Goal: Task Accomplishment & Management: Manage account settings

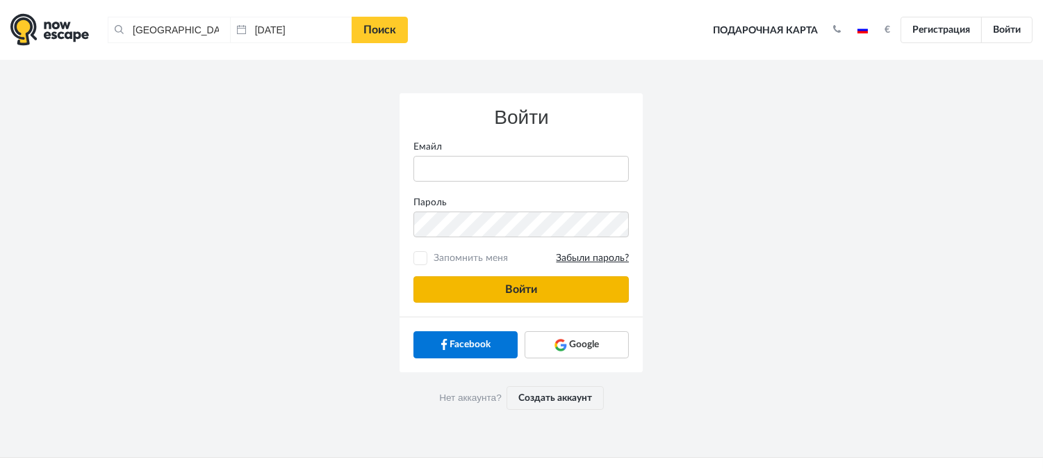
type input "anatoly@imaginaris.ee"
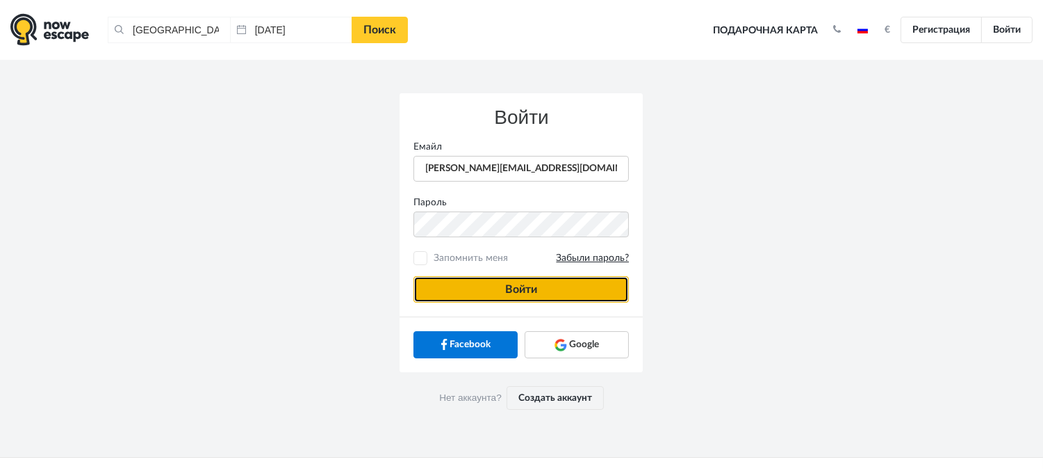
click at [525, 286] on button "Войти" at bounding box center [521, 289] width 215 height 26
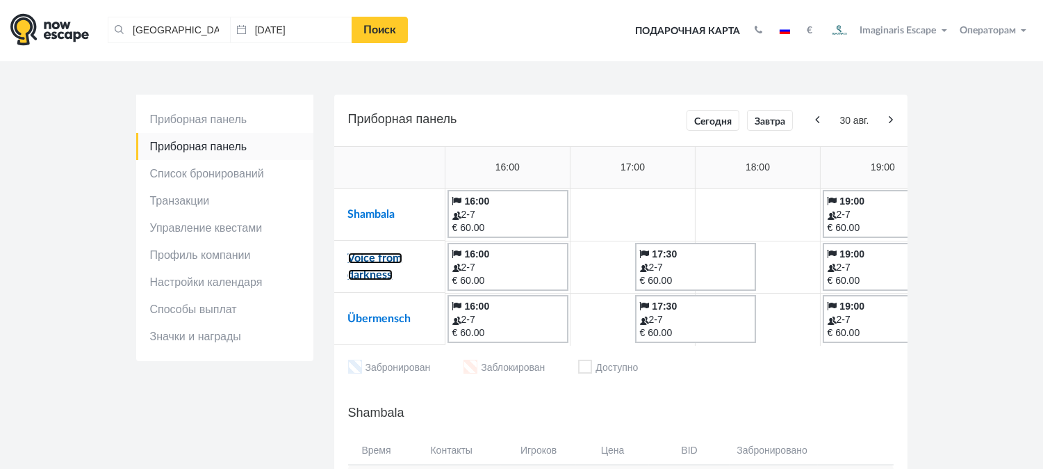
click at [371, 252] on link "Voice from darkness" at bounding box center [375, 266] width 54 height 28
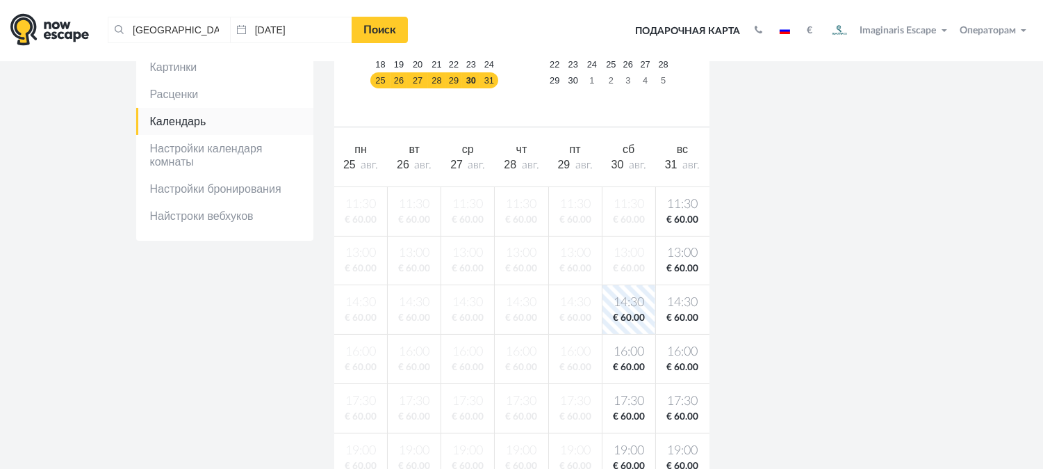
click at [621, 163] on span "30" at bounding box center [618, 164] width 13 height 12
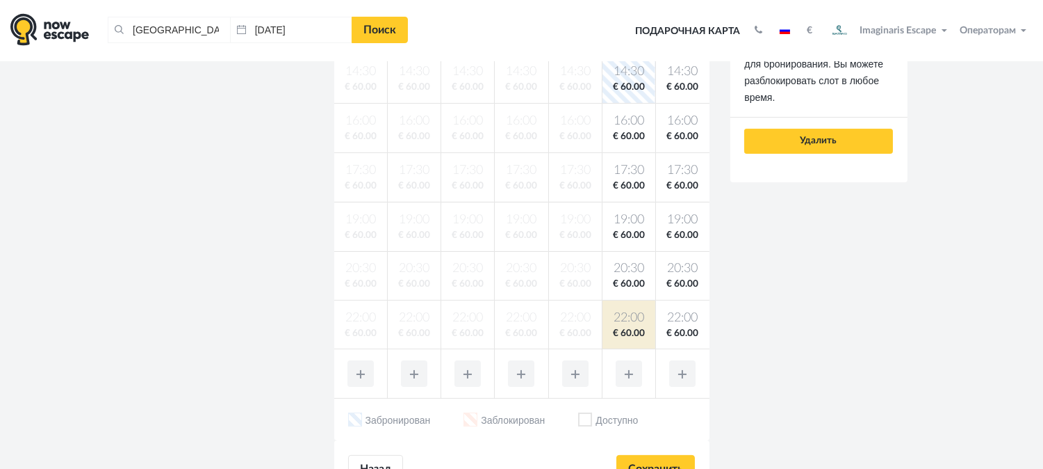
scroll to position [540, 0]
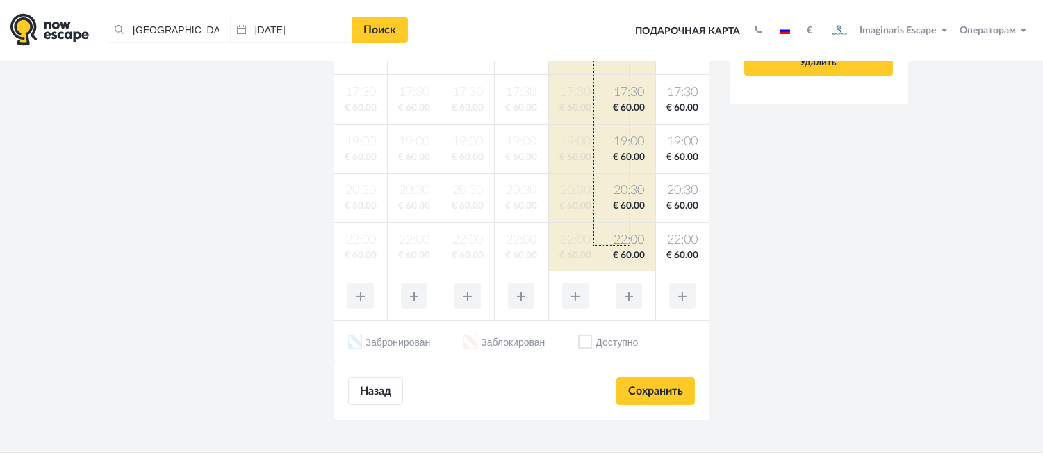
drag, startPoint x: 594, startPoint y: 245, endPoint x: 630, endPoint y: 64, distance: 184.4
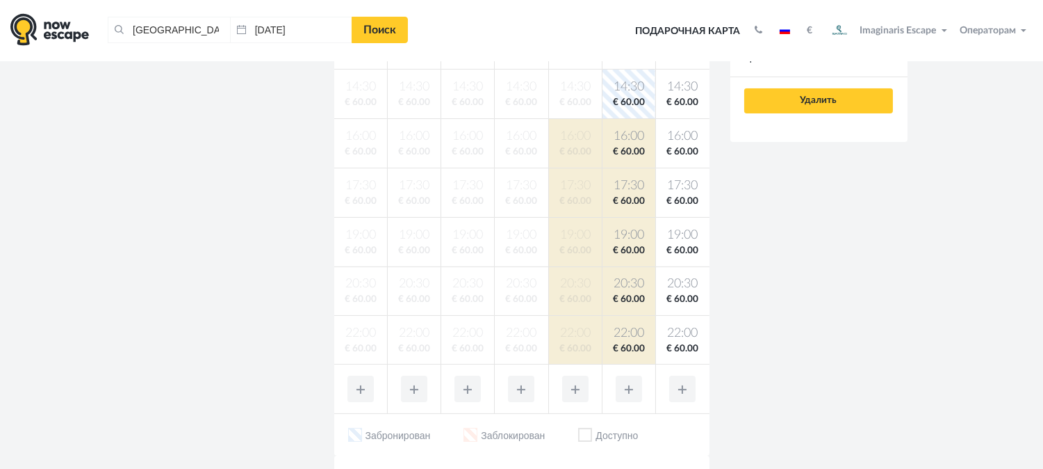
scroll to position [386, 0]
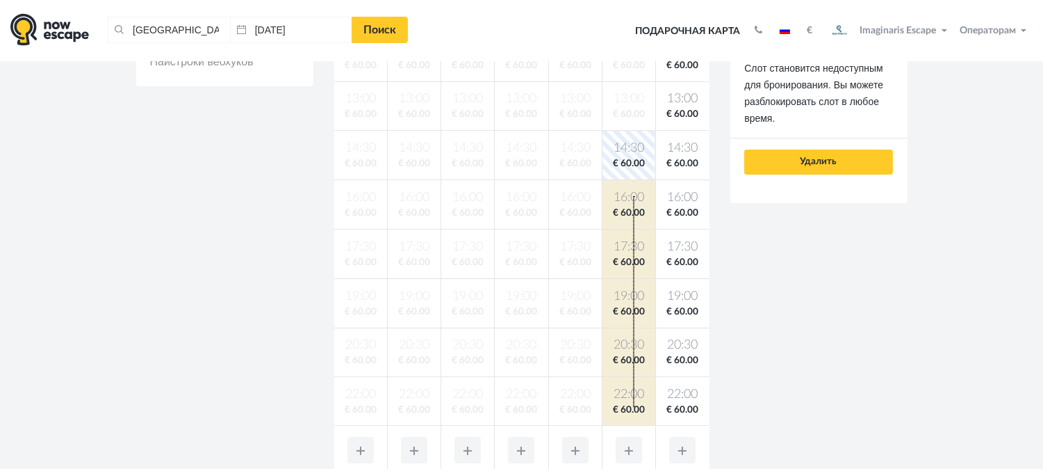
drag, startPoint x: 635, startPoint y: 406, endPoint x: 633, endPoint y: 196, distance: 209.9
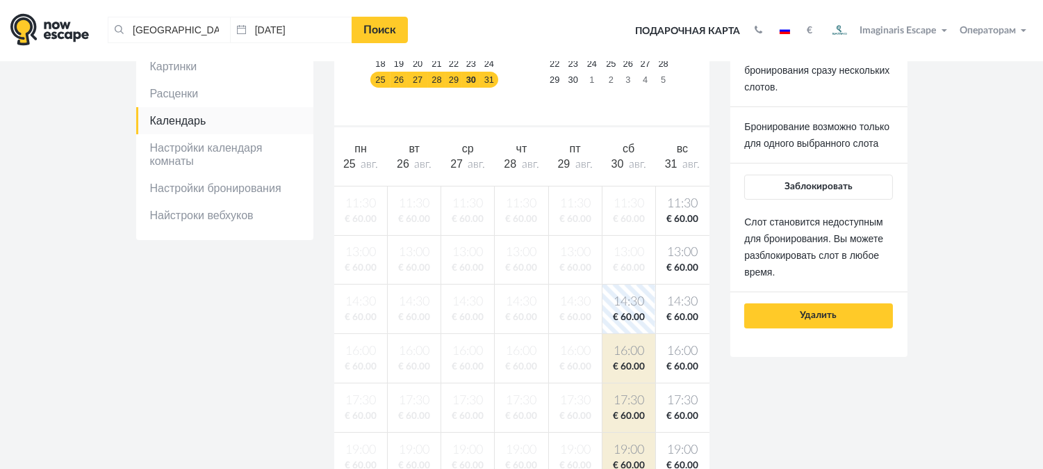
scroll to position [77, 0]
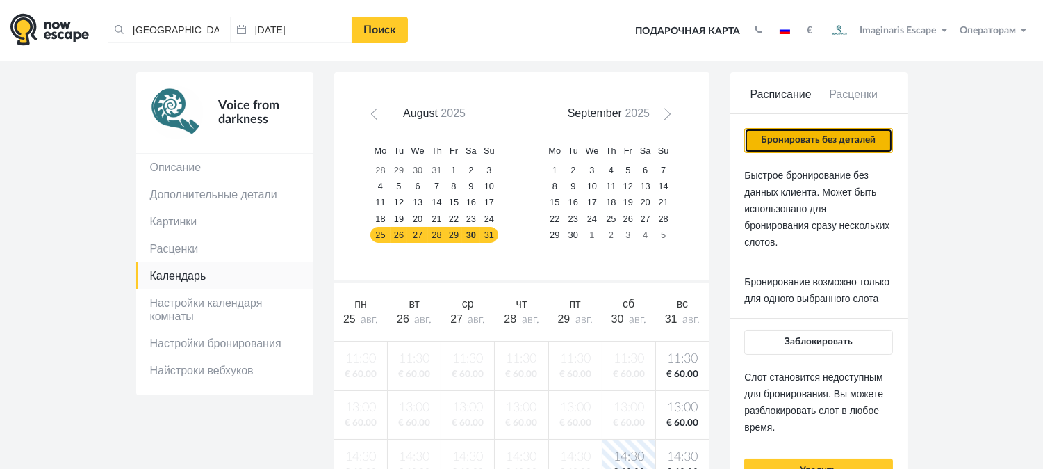
click at [841, 145] on button "Бронировать без деталей" at bounding box center [818, 140] width 148 height 25
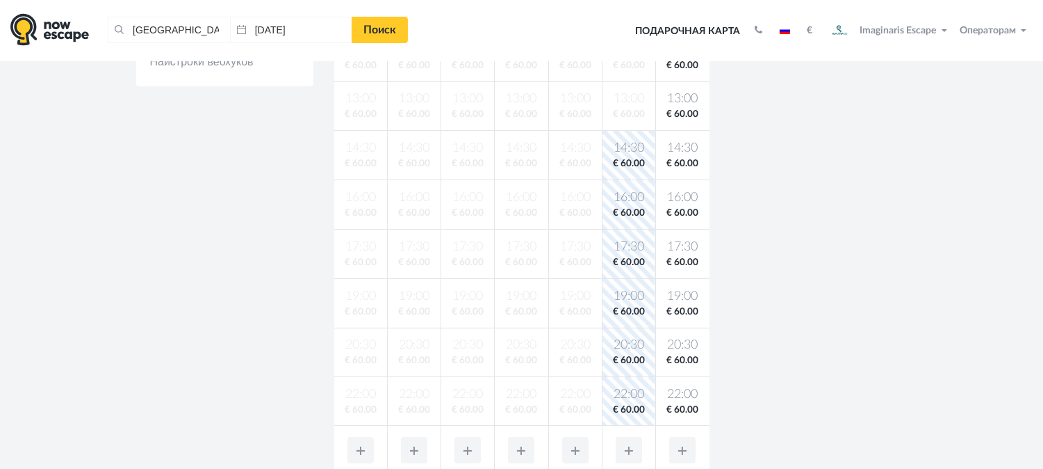
scroll to position [0, 0]
